Goal: Information Seeking & Learning: Find specific fact

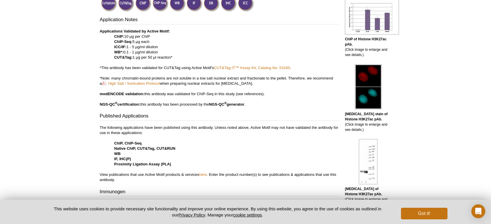
scroll to position [172, 0]
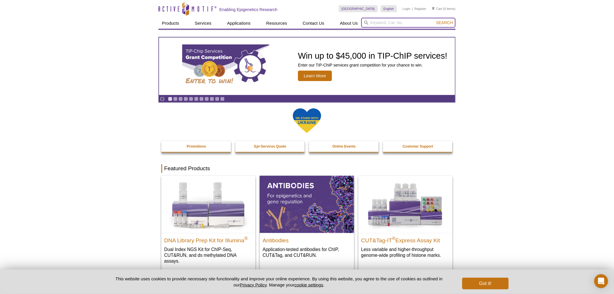
click at [386, 23] on input "search" at bounding box center [409, 23] width 94 height 10
type input "9133"
click at [435, 20] on button "Search" at bounding box center [445, 22] width 20 height 5
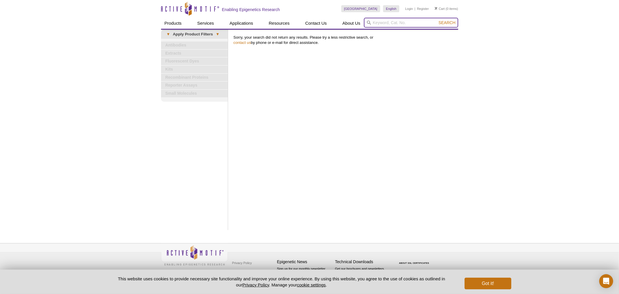
click at [392, 21] on input "search" at bounding box center [411, 23] width 94 height 10
type input "39133"
click at [437, 20] on button "Search" at bounding box center [447, 22] width 20 height 5
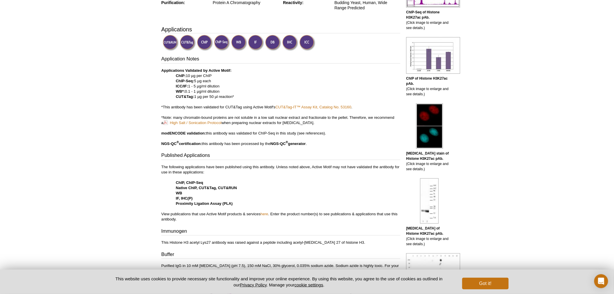
scroll to position [215, 0]
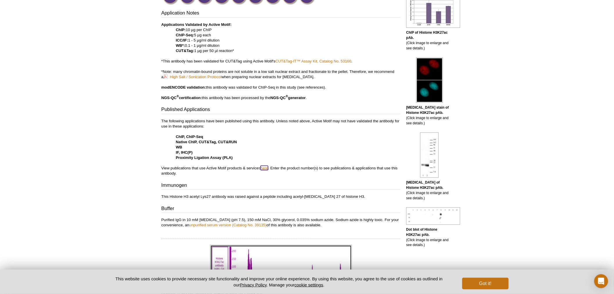
click at [265, 168] on link "here" at bounding box center [265, 168] width 8 height 4
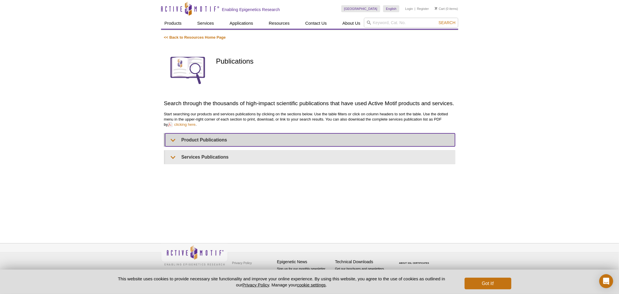
click at [206, 141] on summary "Product Publications" at bounding box center [310, 139] width 290 height 13
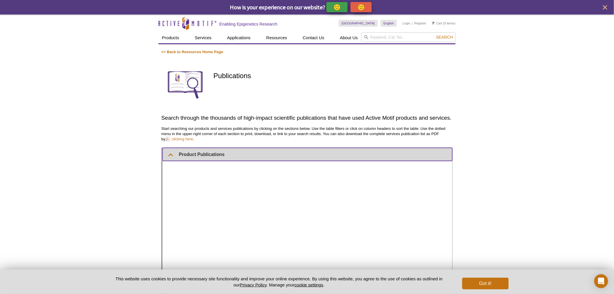
click at [175, 155] on summary "Product Publications" at bounding box center [308, 154] width 290 height 13
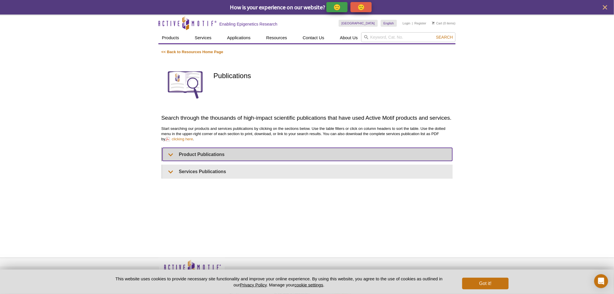
click at [176, 155] on summary "Product Publications" at bounding box center [308, 154] width 290 height 13
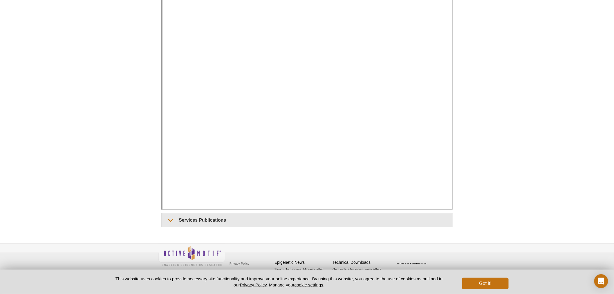
scroll to position [105, 0]
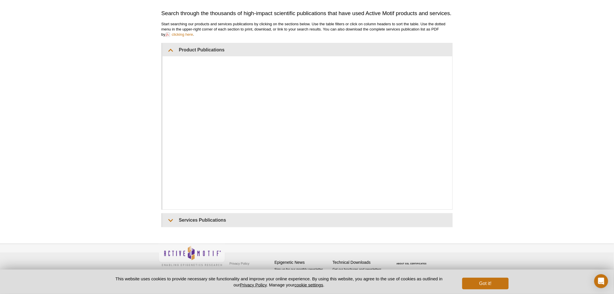
click at [100, 77] on div "Active Motif Logo Enabling Epigenetics Research 0 Search Skip to content Active…" at bounding box center [307, 102] width 614 height 384
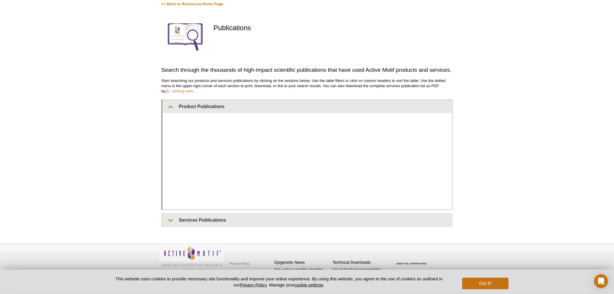
scroll to position [62, 0]
